Goal: Check status

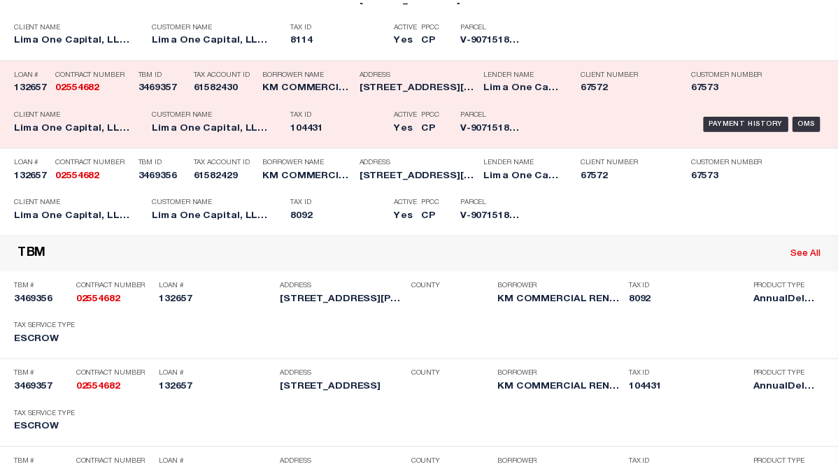
scroll to position [350, 0]
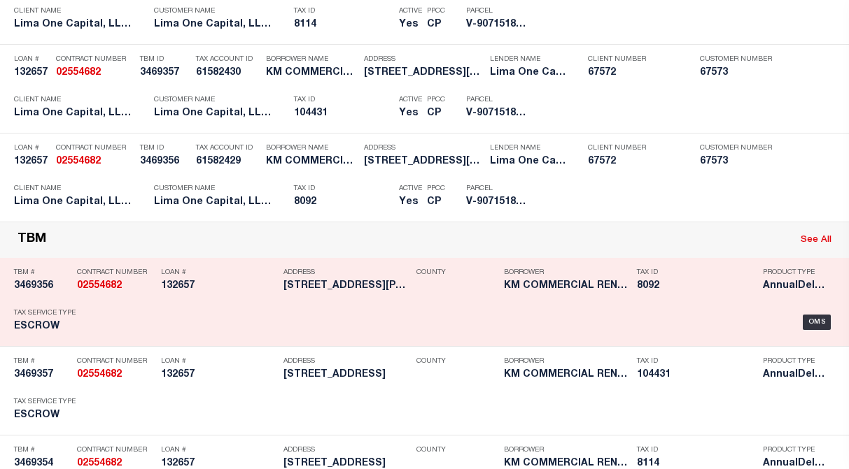
click at [554, 281] on div "Borrower KM COMMERCIAL RENTALS, LLC" at bounding box center [567, 282] width 126 height 41
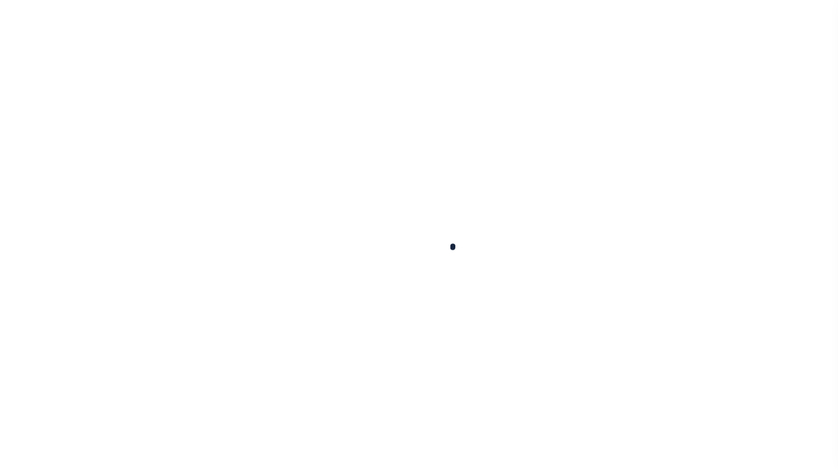
type input "132657"
type input "KM COMMERCIAL RENTALS, LLC"
select select
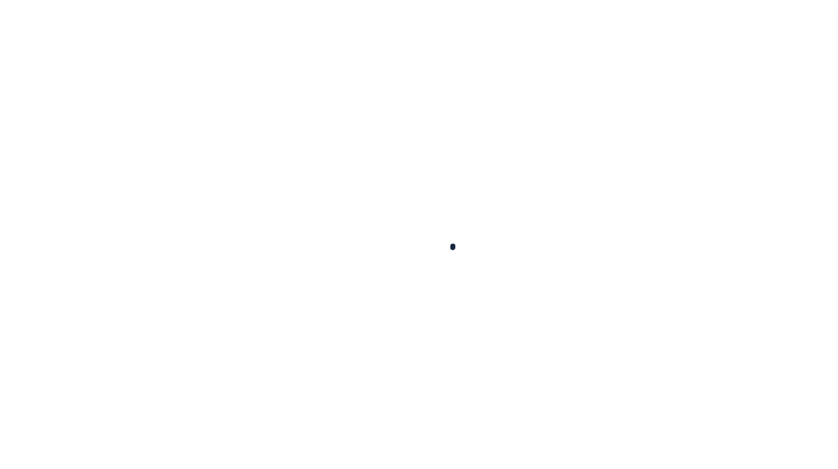
select select
type input "[STREET_ADDRESS][PERSON_NAME]"
select select "Escrow"
select select
type input "[GEOGRAPHIC_DATA] 28086"
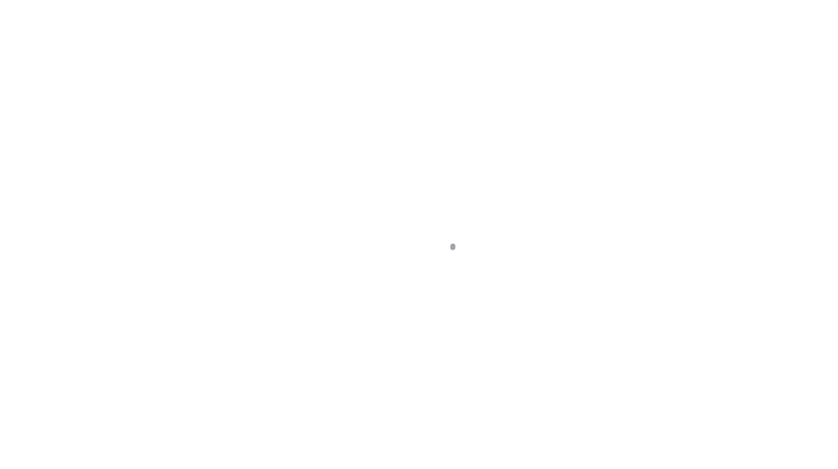
type input "132657-2"
type input "NC"
type textarea "COLLECTOR: ENTITY: PARCEL: 8114"
type textarea "Compare"
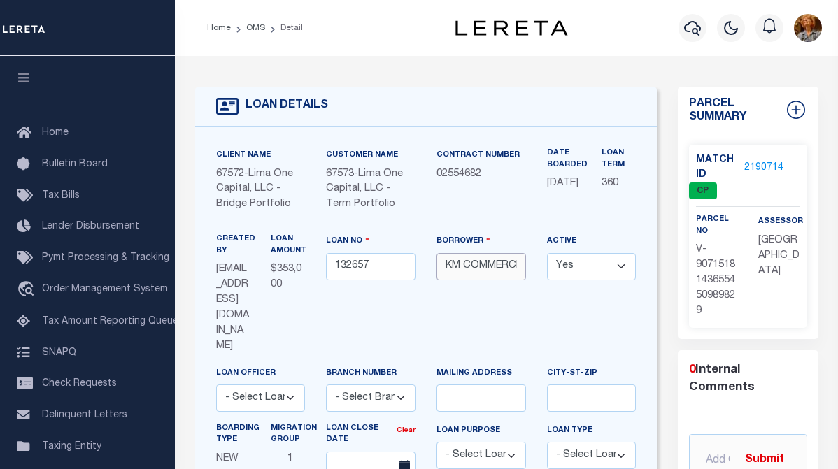
click at [489, 263] on input "KM COMMERCIAL RENTALS, LLC" at bounding box center [482, 266] width 90 height 27
click at [694, 34] on icon "button" at bounding box center [692, 28] width 17 height 15
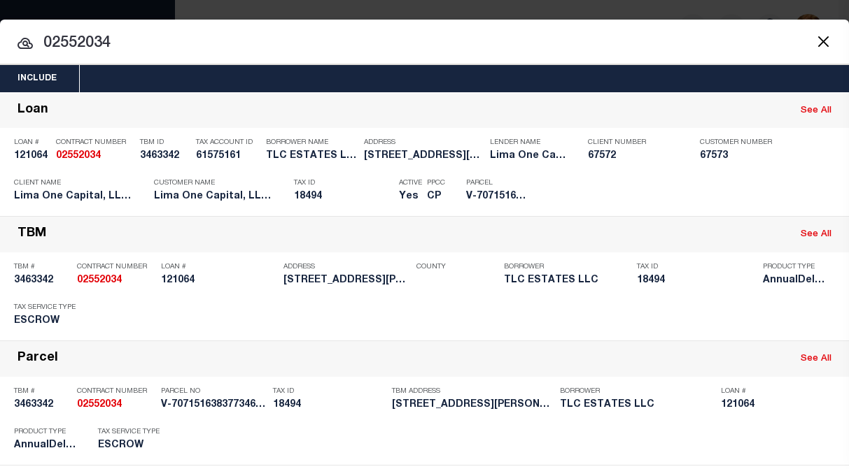
click at [814, 41] on button "Close" at bounding box center [823, 41] width 18 height 18
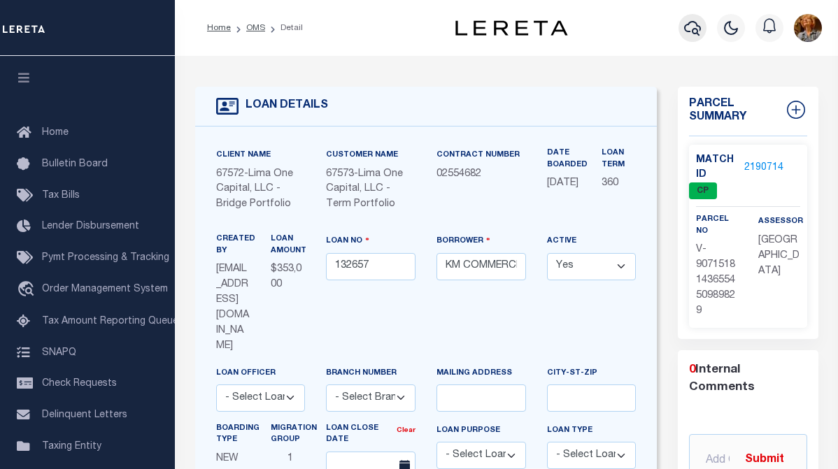
click at [688, 32] on icon "button" at bounding box center [692, 28] width 17 height 15
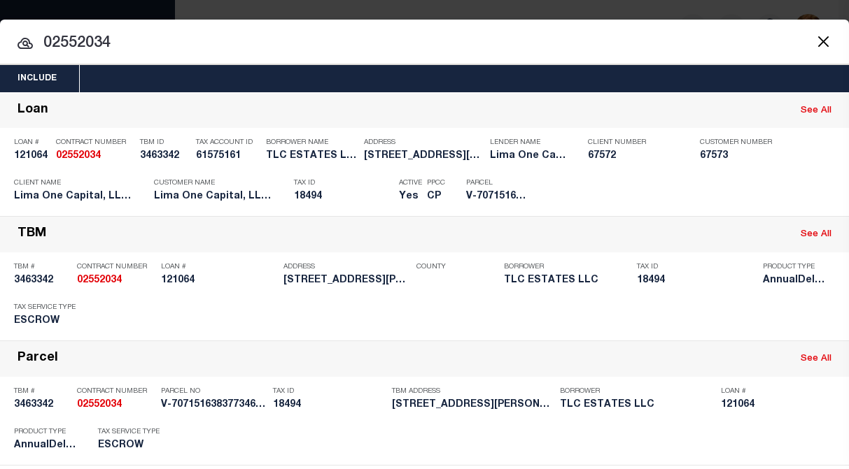
drag, startPoint x: 80, startPoint y: 43, endPoint x: 130, endPoint y: 39, distance: 49.8
click at [130, 39] on input "02552034" at bounding box center [424, 43] width 849 height 24
click at [814, 39] on button "Close" at bounding box center [823, 41] width 18 height 18
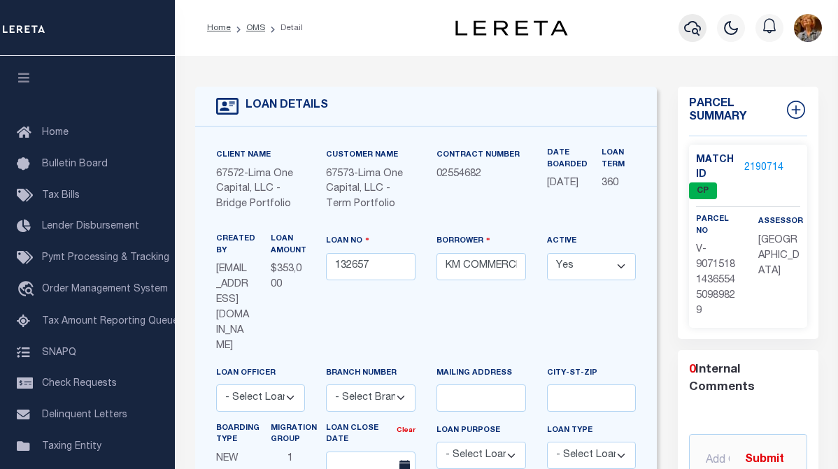
click at [688, 34] on icon "button" at bounding box center [692, 28] width 17 height 17
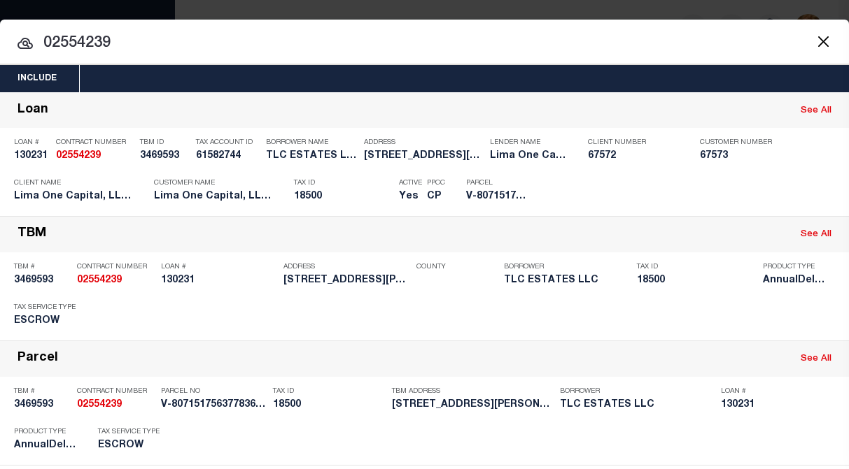
click at [122, 43] on input "02554239" at bounding box center [424, 43] width 849 height 24
drag, startPoint x: 82, startPoint y: 41, endPoint x: 141, endPoint y: 45, distance: 58.9
click at [141, 45] on input "02554239" at bounding box center [424, 43] width 849 height 24
drag, startPoint x: 80, startPoint y: 42, endPoint x: 170, endPoint y: 41, distance: 89.6
click at [170, 41] on input "02553220" at bounding box center [424, 43] width 849 height 24
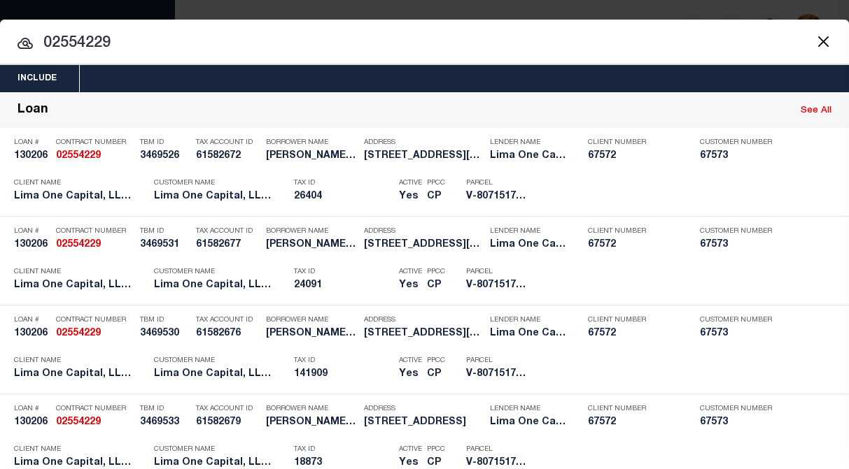
click at [118, 43] on input "02554229" at bounding box center [424, 43] width 849 height 24
drag, startPoint x: 116, startPoint y: 45, endPoint x: 27, endPoint y: 37, distance: 89.9
paste input "40"
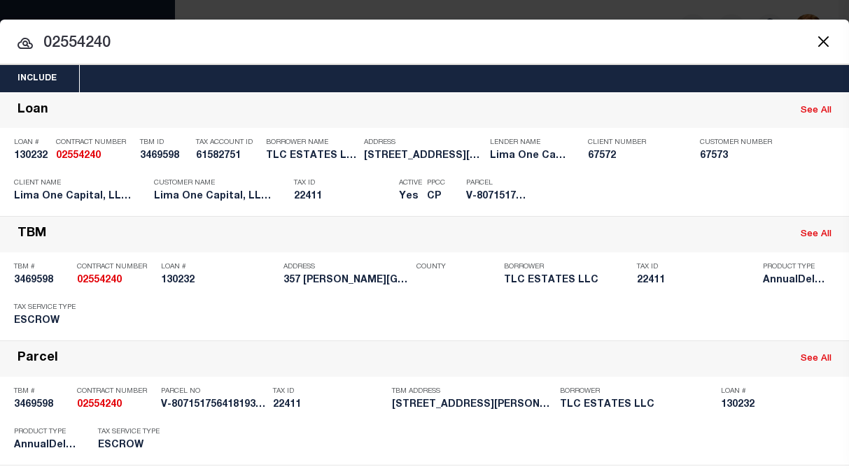
click at [59, 45] on input "02554240" at bounding box center [424, 43] width 849 height 24
drag, startPoint x: 125, startPoint y: 48, endPoint x: 47, endPoint y: 38, distance: 78.3
click at [47, 38] on input "02554240" at bounding box center [424, 43] width 849 height 24
paste input "49325"
click at [69, 29] on div at bounding box center [424, 42] width 849 height 45
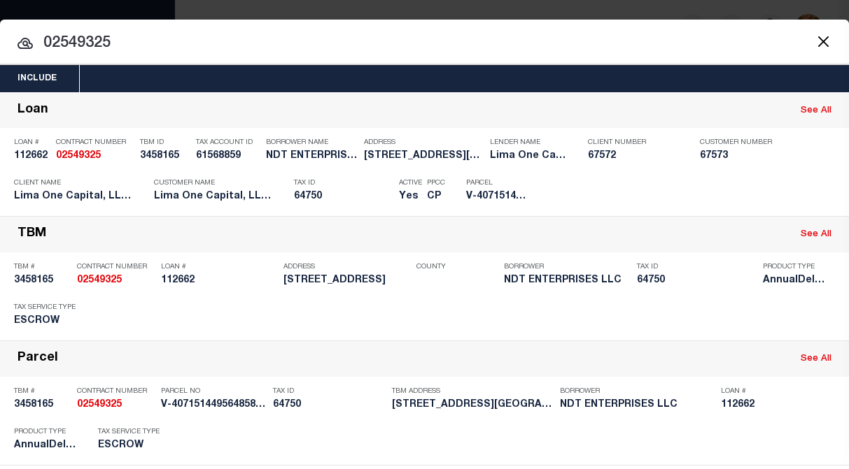
drag, startPoint x: 120, startPoint y: 43, endPoint x: 40, endPoint y: 38, distance: 80.6
click at [40, 38] on input "02549325" at bounding box center [424, 43] width 849 height 24
paste input "538"
type input "02549538"
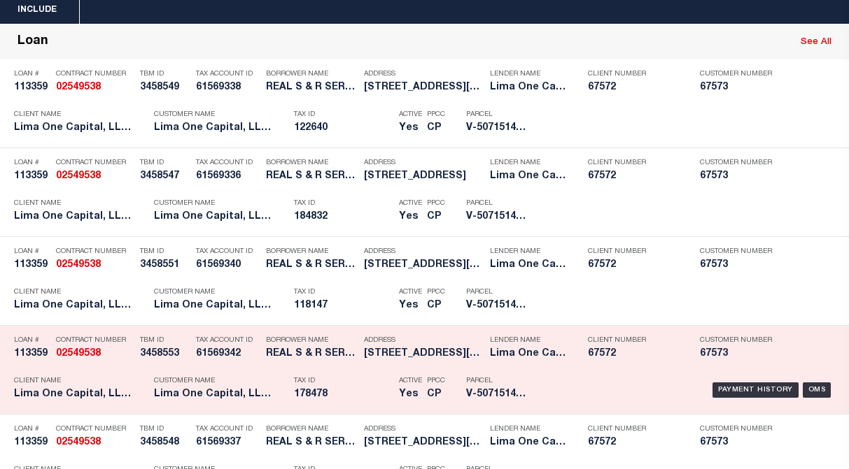
scroll to position [70, 0]
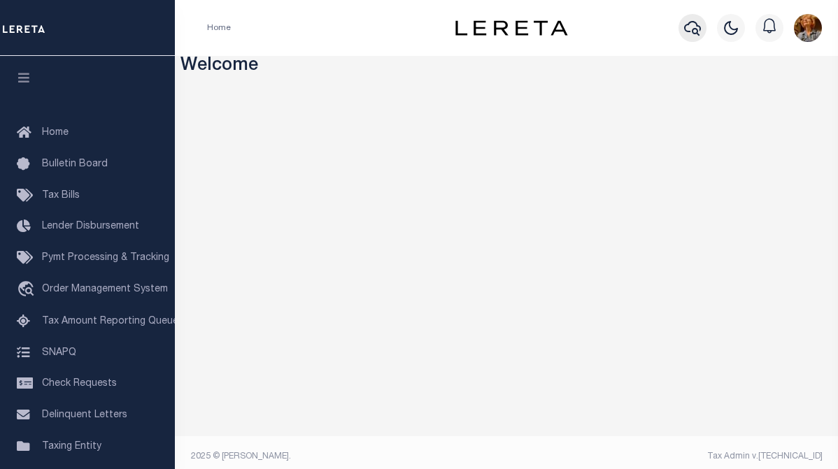
click at [691, 29] on icon "button" at bounding box center [692, 28] width 17 height 17
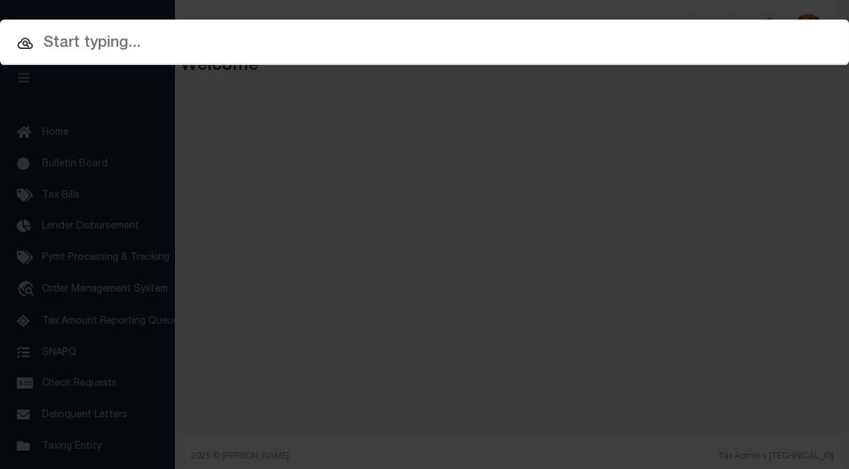
paste input "02554682"
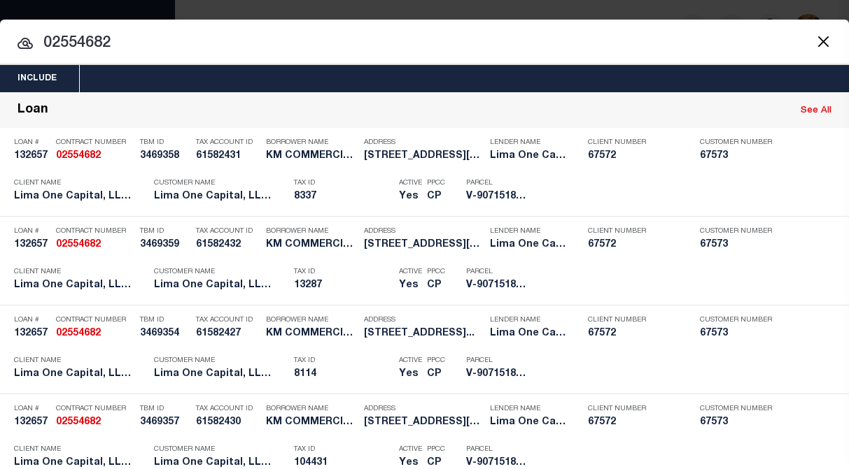
drag, startPoint x: 79, startPoint y: 43, endPoint x: 126, endPoint y: 45, distance: 46.9
click at [126, 45] on input "02554682" at bounding box center [424, 43] width 849 height 24
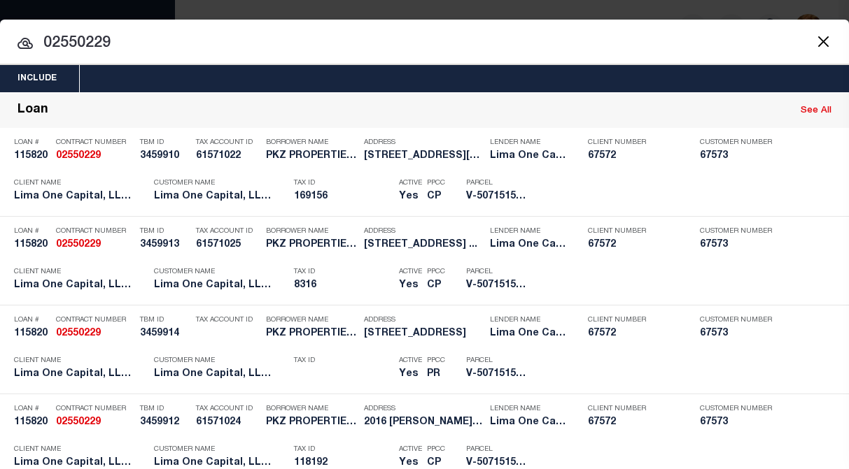
drag, startPoint x: 80, startPoint y: 40, endPoint x: 126, endPoint y: 42, distance: 45.5
click at [126, 42] on input "02550229" at bounding box center [424, 43] width 849 height 24
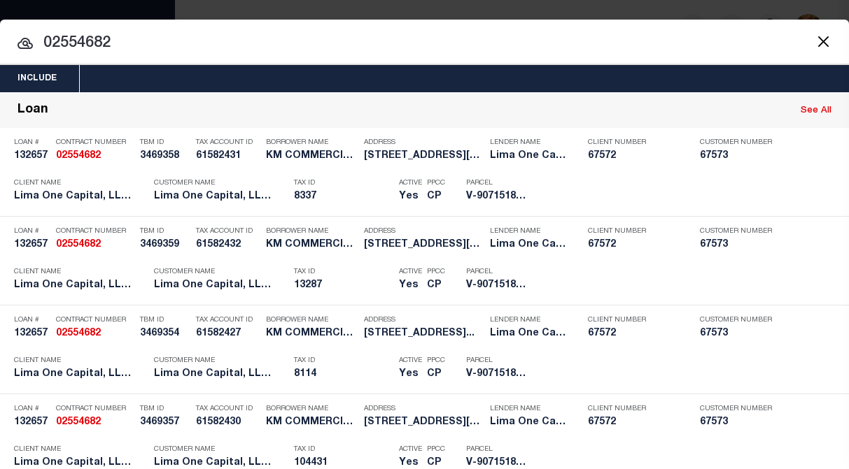
type input "02554682"
